Goal: Task Accomplishment & Management: Manage account settings

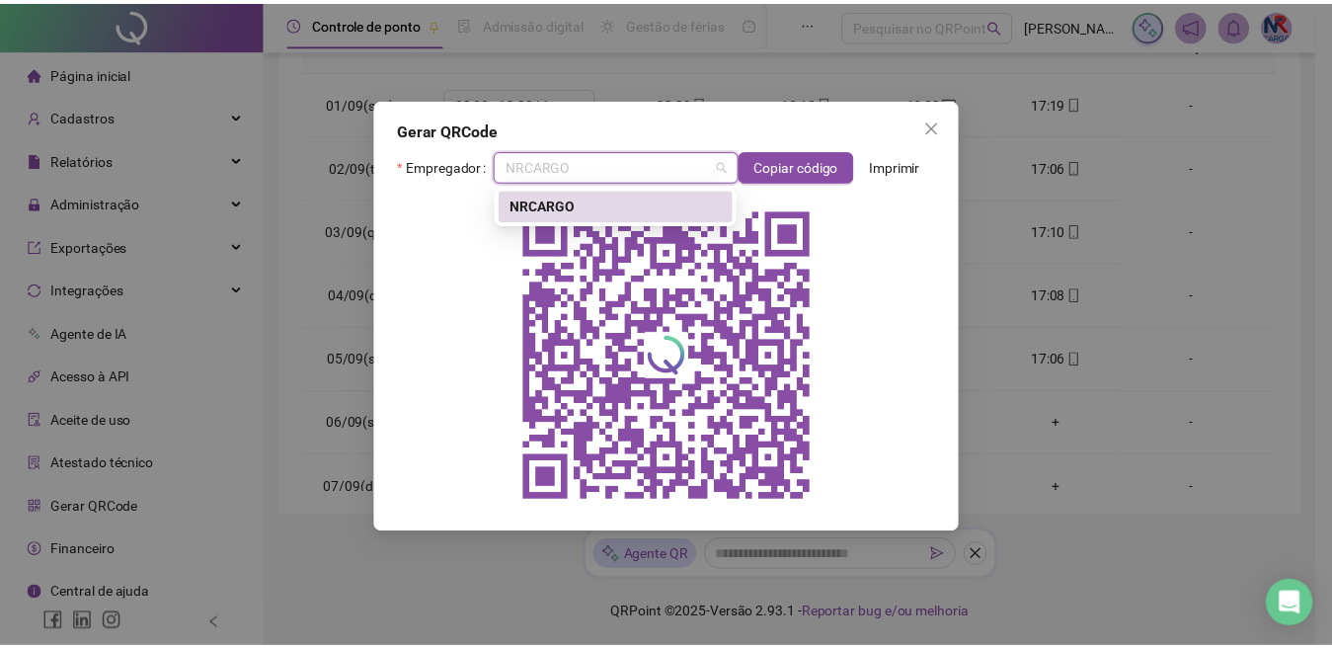
scroll to position [734, 0]
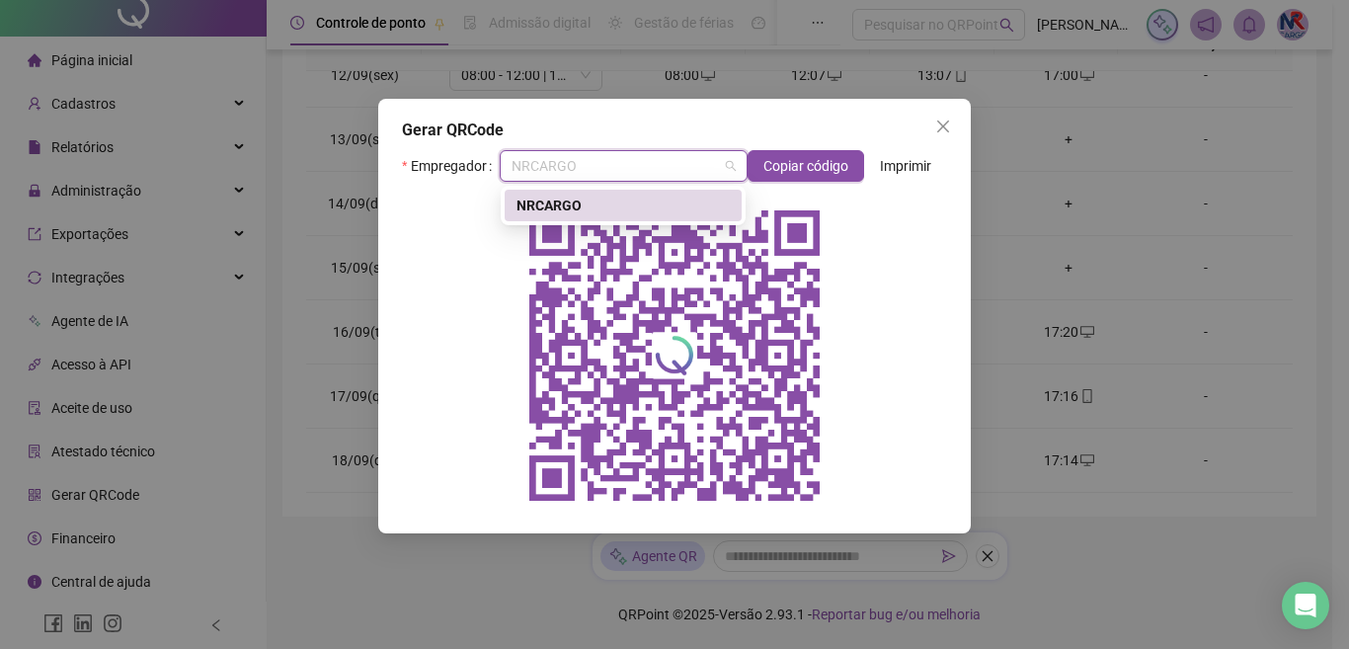
click at [1060, 269] on div "Gerar QRCode Empregador NRCARGO Copiar código Imprimir" at bounding box center [674, 324] width 1349 height 649
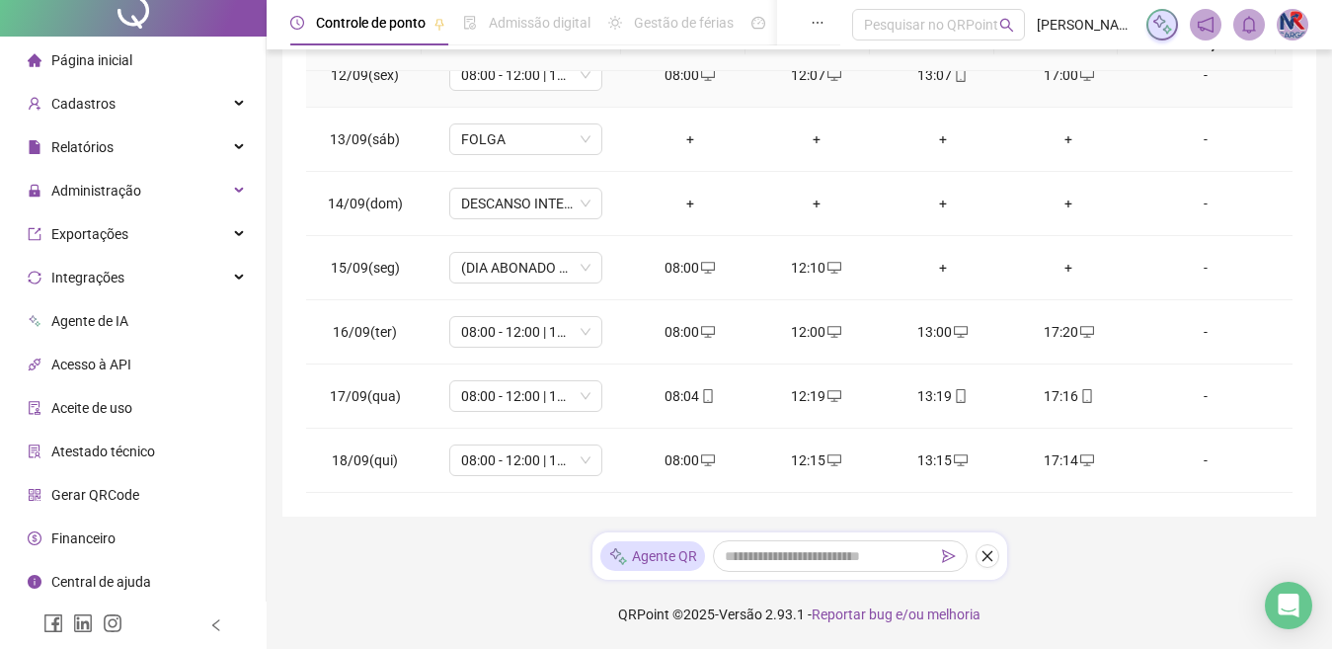
click at [141, 492] on li "Gerar QRCode" at bounding box center [133, 495] width 258 height 40
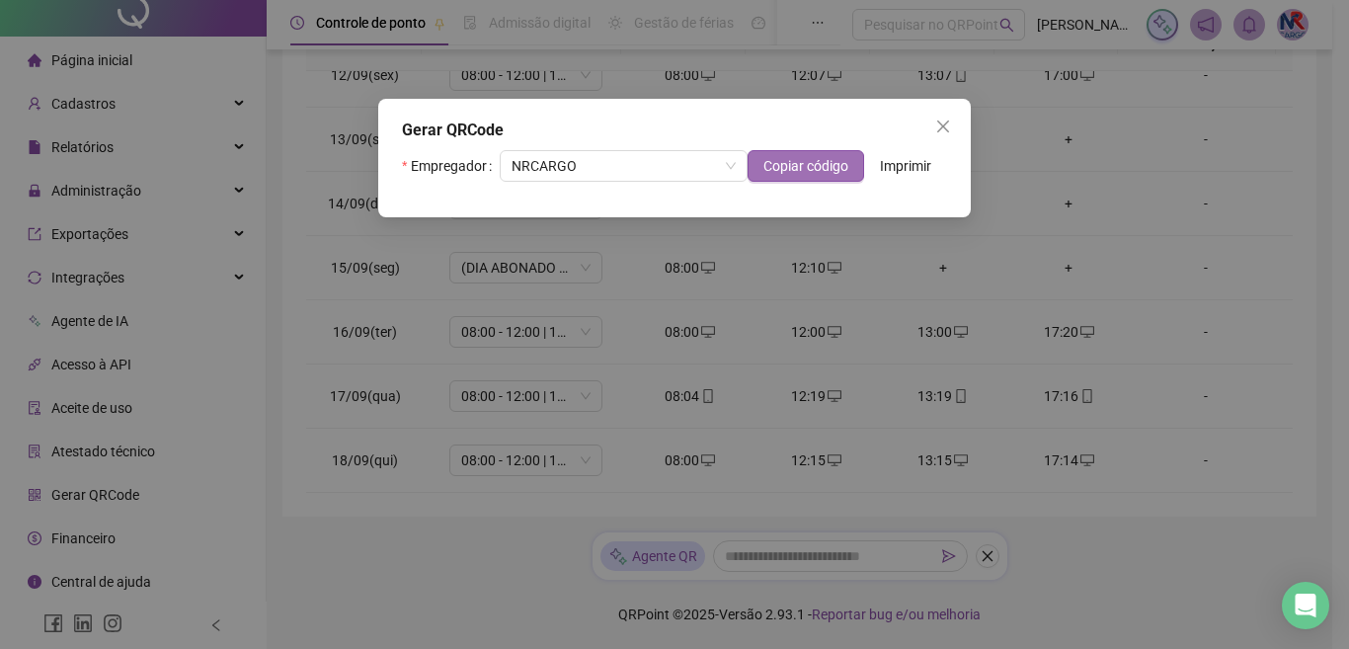
click at [819, 169] on span "Copiar código" at bounding box center [806, 166] width 85 height 22
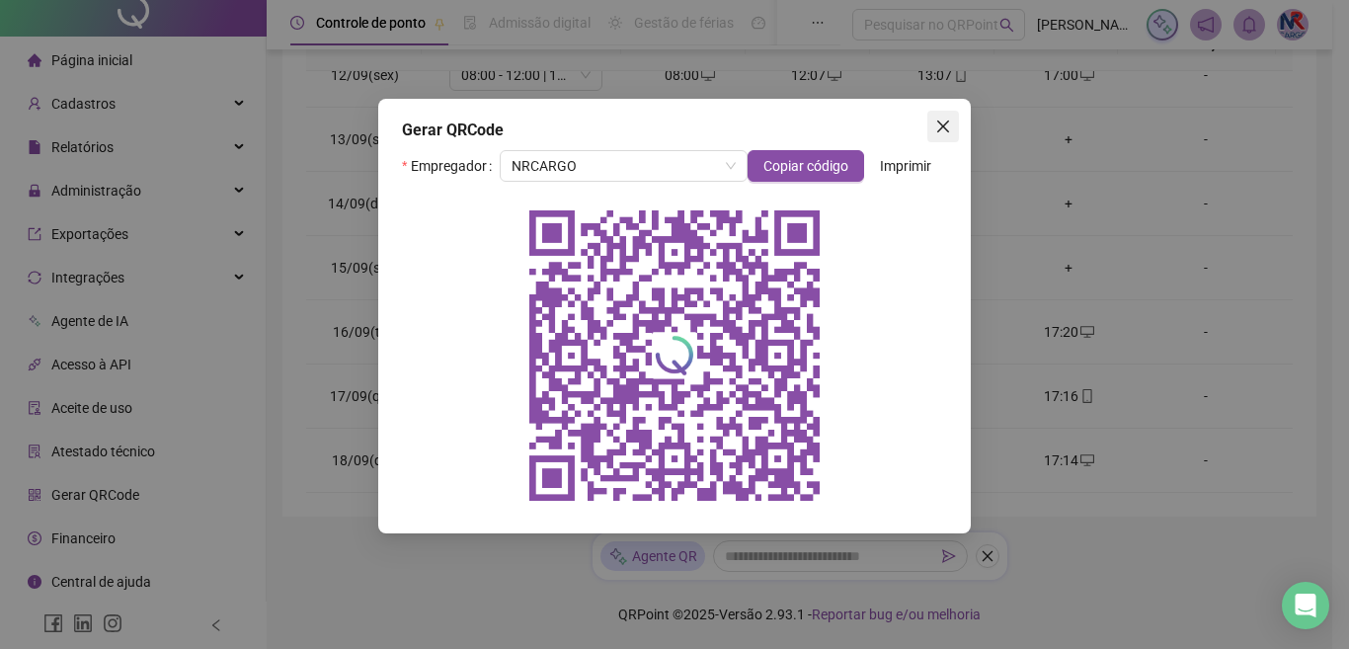
click at [938, 126] on icon "close" at bounding box center [943, 127] width 16 height 16
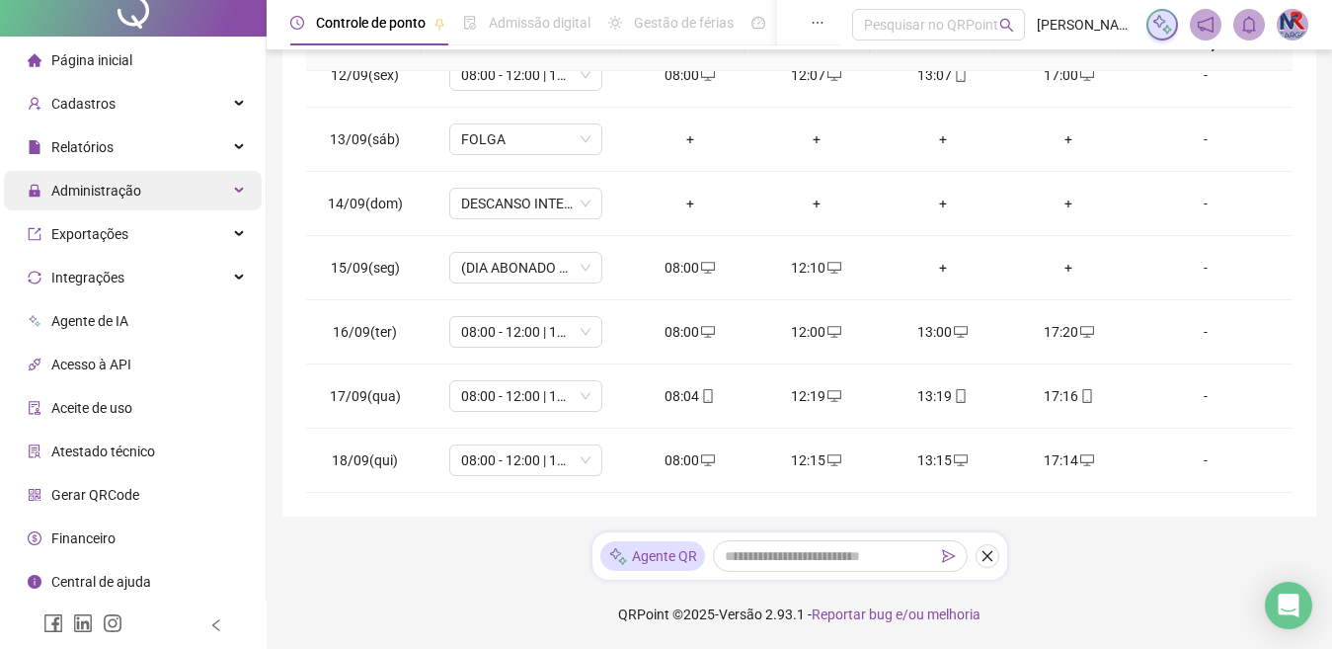
click at [109, 193] on span "Administração" at bounding box center [96, 191] width 90 height 16
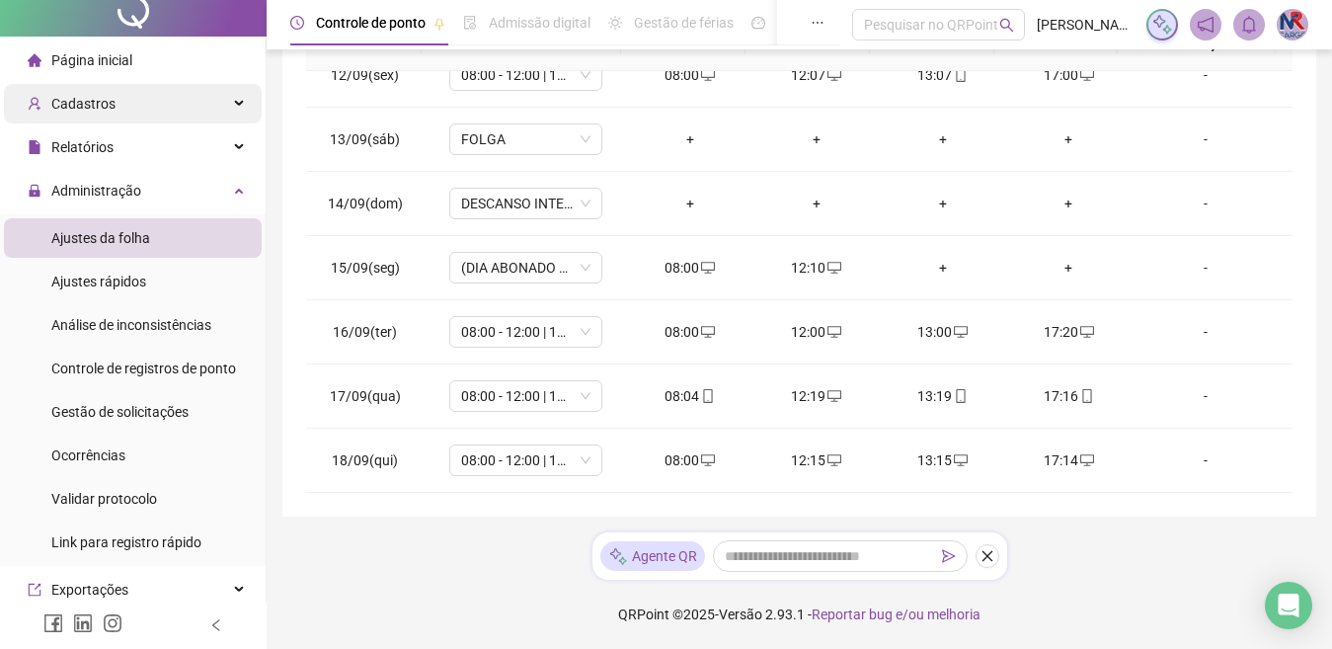
click at [140, 96] on div "Cadastros" at bounding box center [133, 104] width 258 height 40
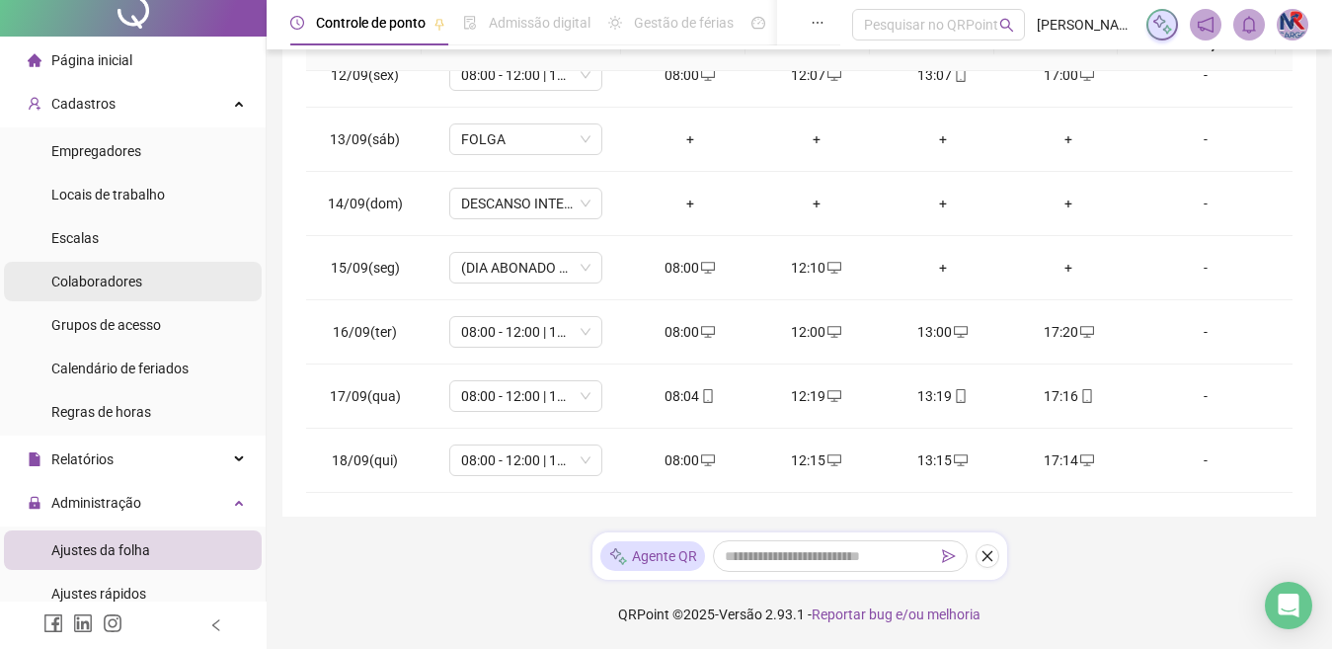
click at [133, 269] on div "Colaboradores" at bounding box center [96, 282] width 91 height 40
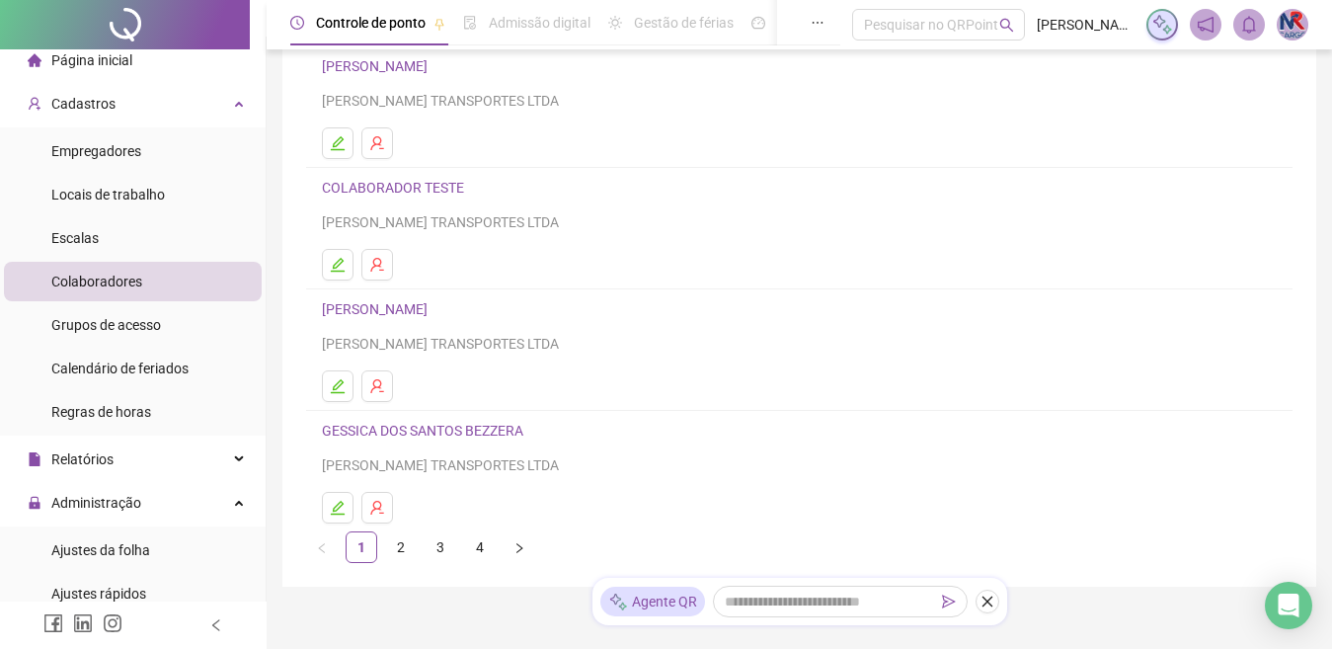
scroll to position [296, 0]
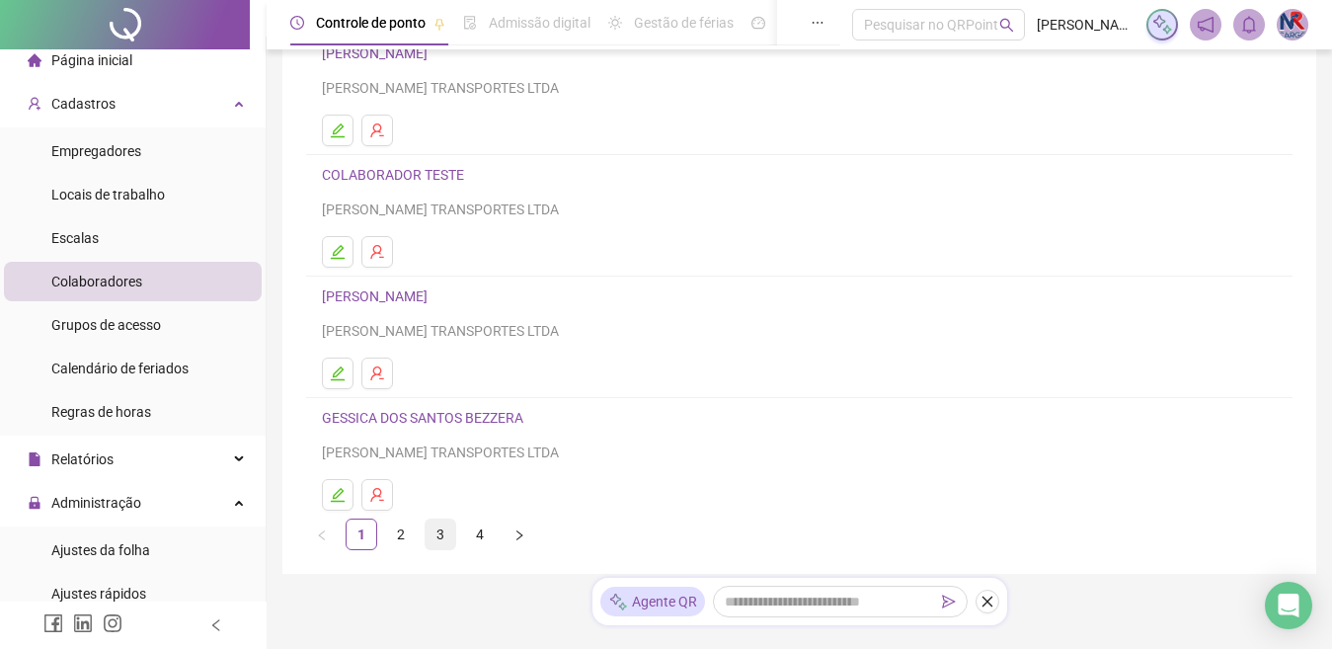
click at [453, 543] on link "3" at bounding box center [441, 535] width 30 height 30
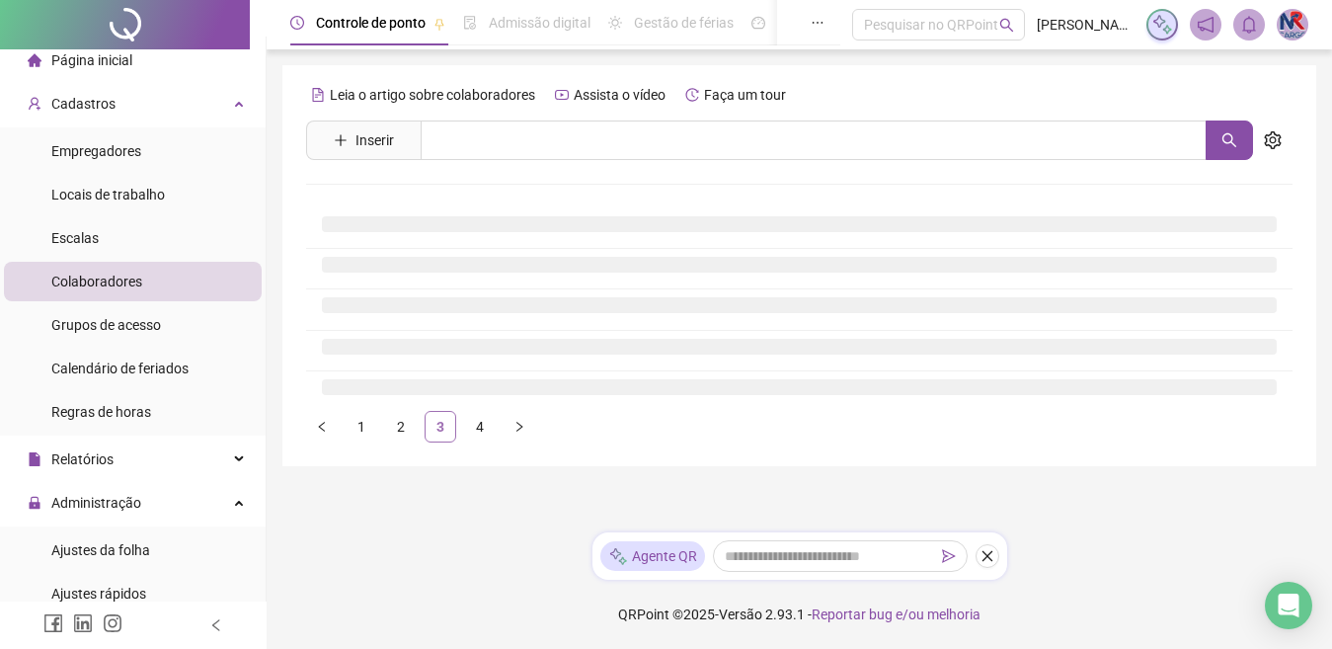
scroll to position [0, 0]
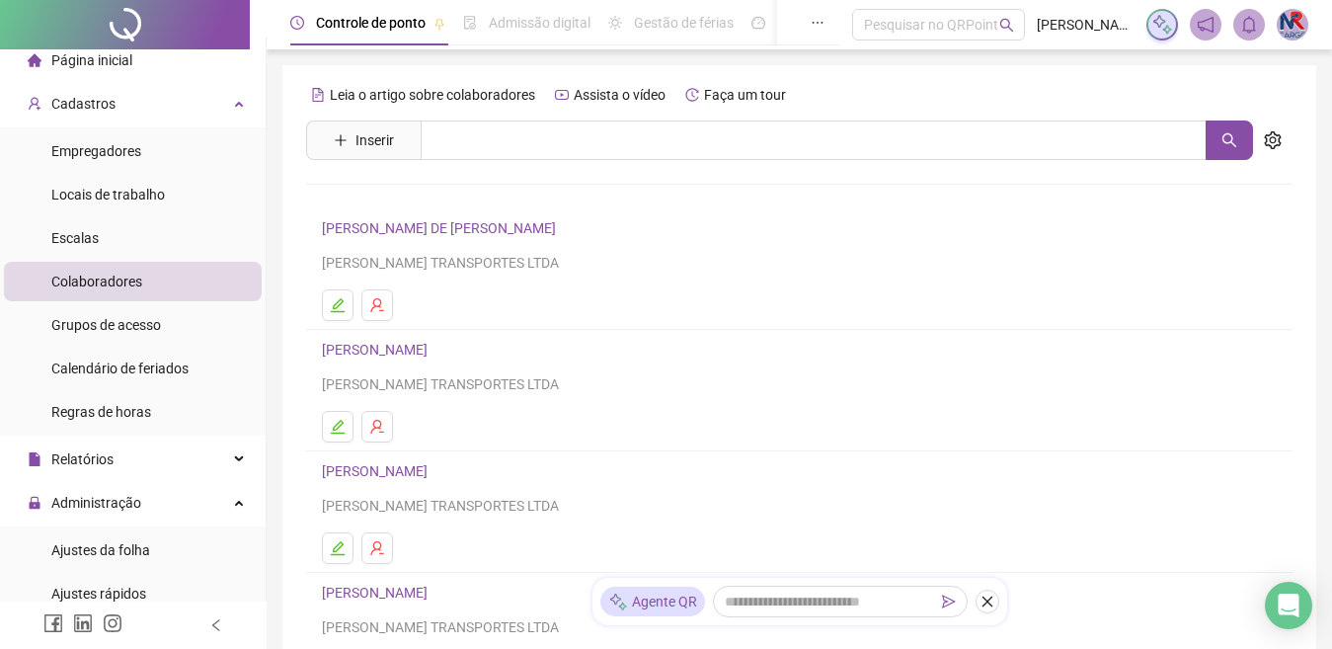
click at [434, 351] on link "[PERSON_NAME]" at bounding box center [378, 350] width 112 height 16
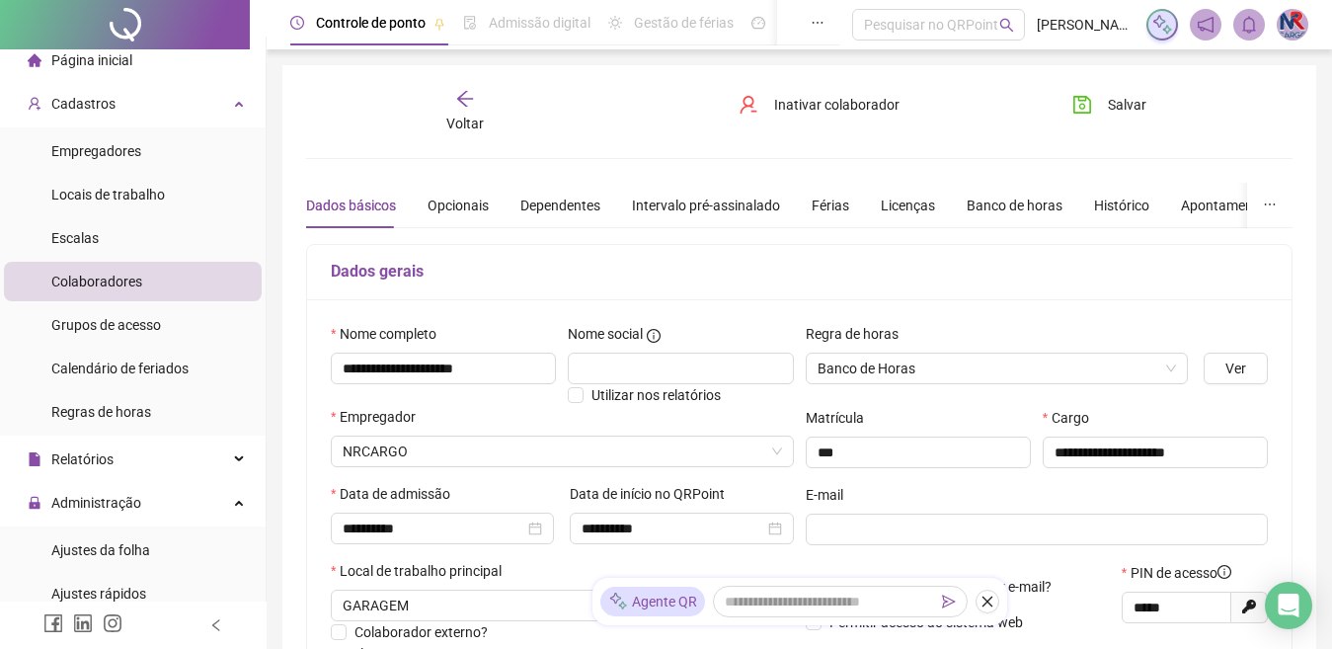
type input "********"
